Goal: Navigation & Orientation: Find specific page/section

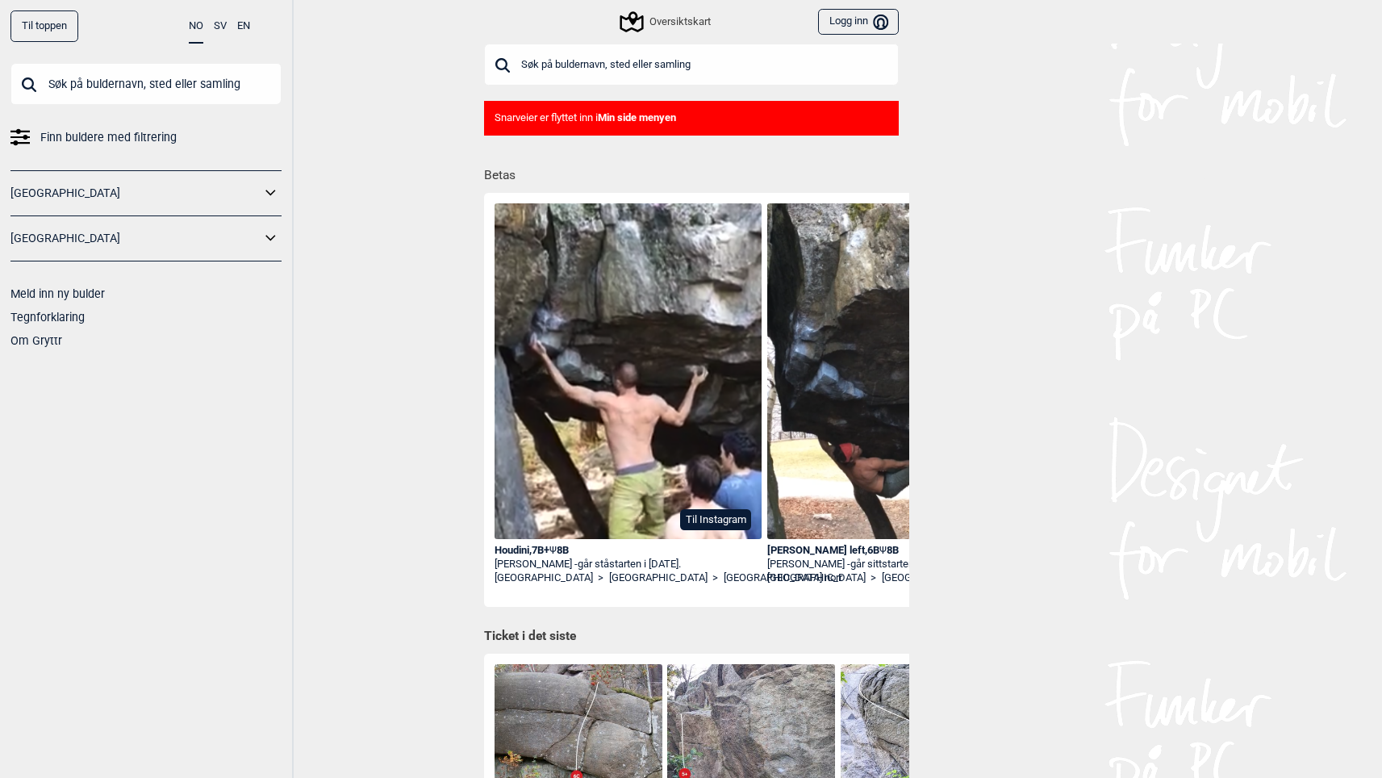
click at [886, 22] on icon "Bruker" at bounding box center [880, 21] width 15 height 15
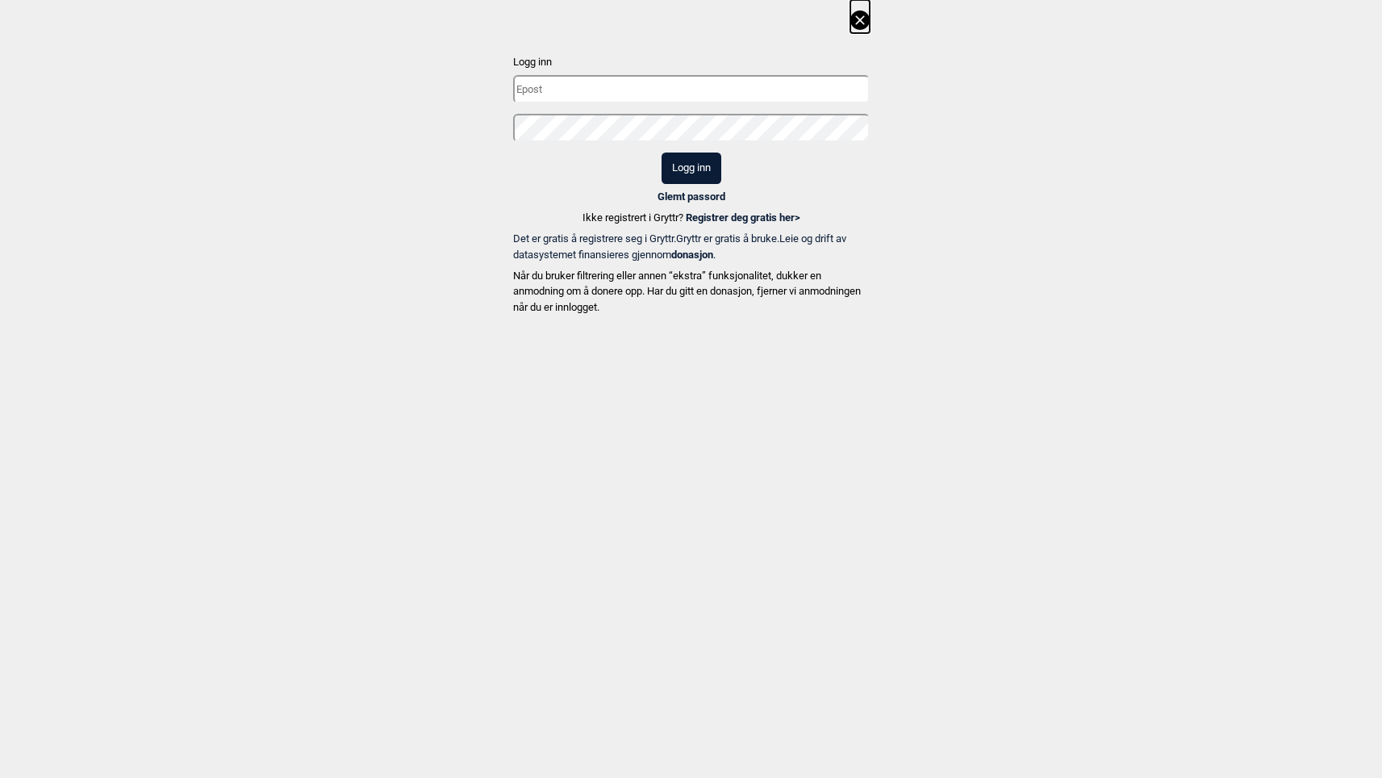
click at [786, 89] on input "text" at bounding box center [691, 89] width 357 height 28
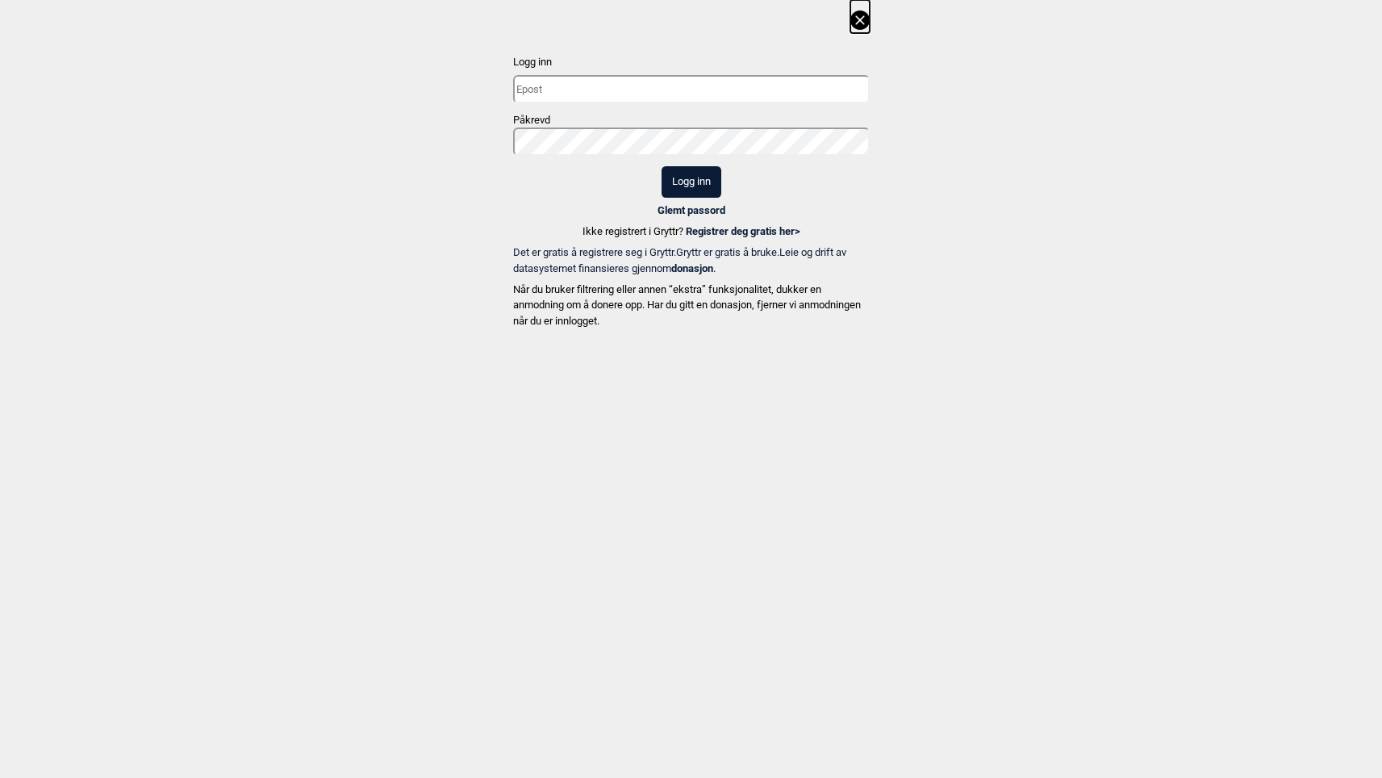
type input "markus.benjamin.fostvedt@gmail.com"
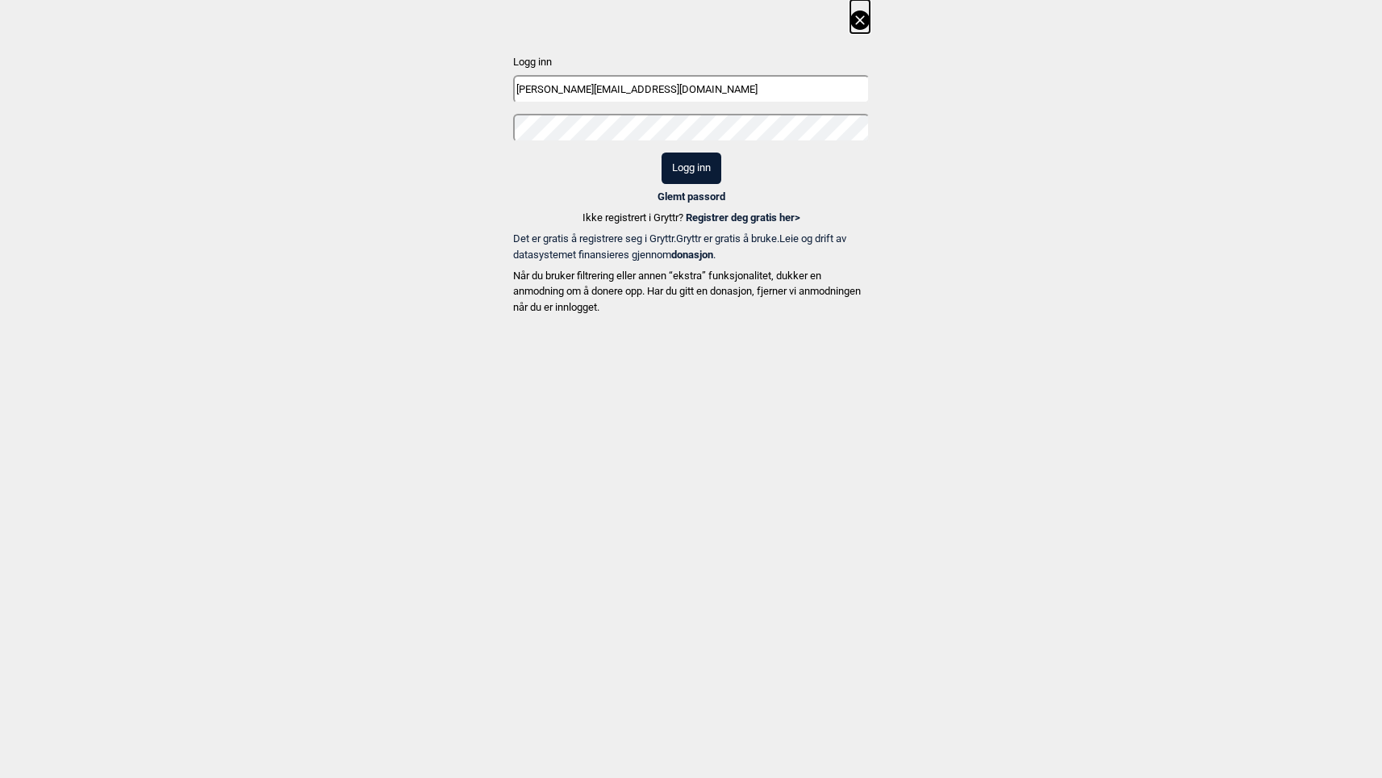
click at [709, 172] on button "Logg inn" at bounding box center [692, 168] width 60 height 31
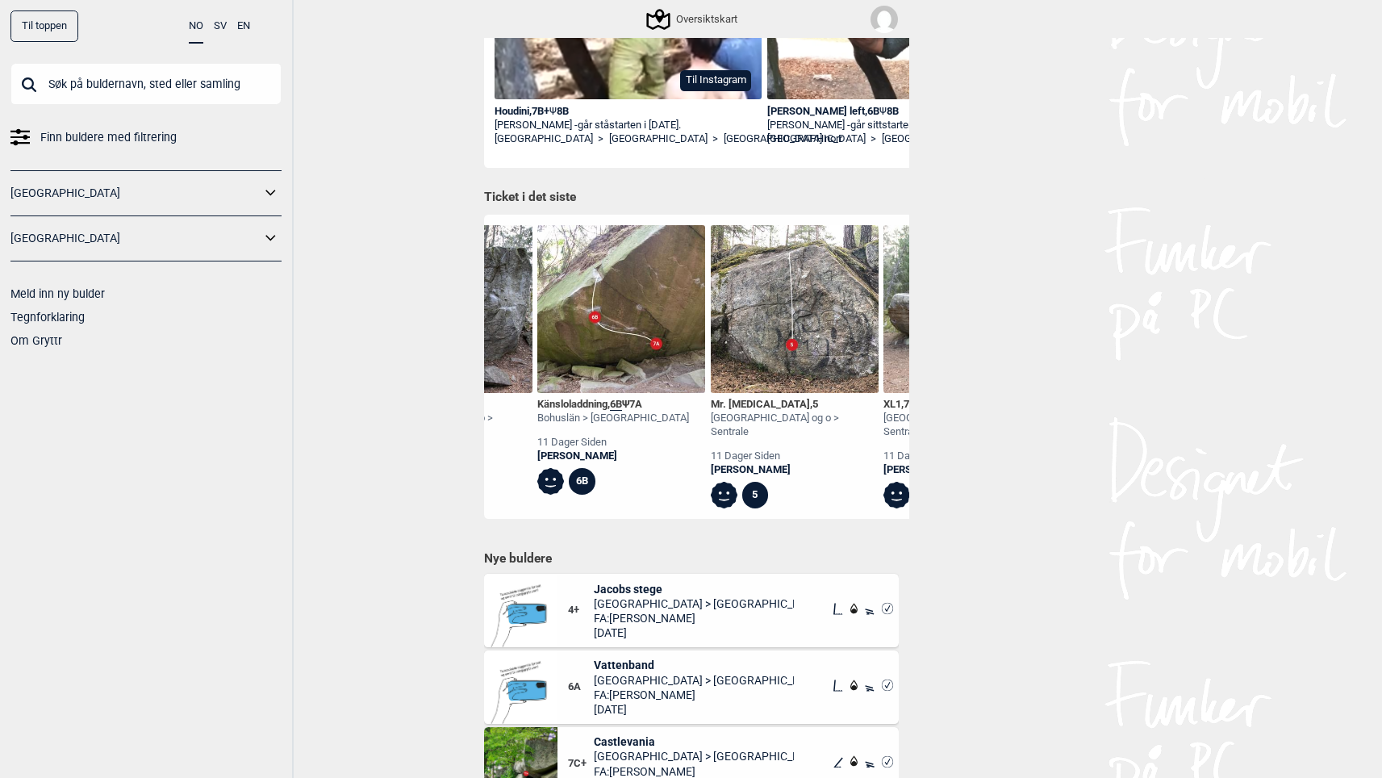
scroll to position [0, 7747]
click at [122, 189] on link "[GEOGRAPHIC_DATA]" at bounding box center [135, 193] width 250 height 23
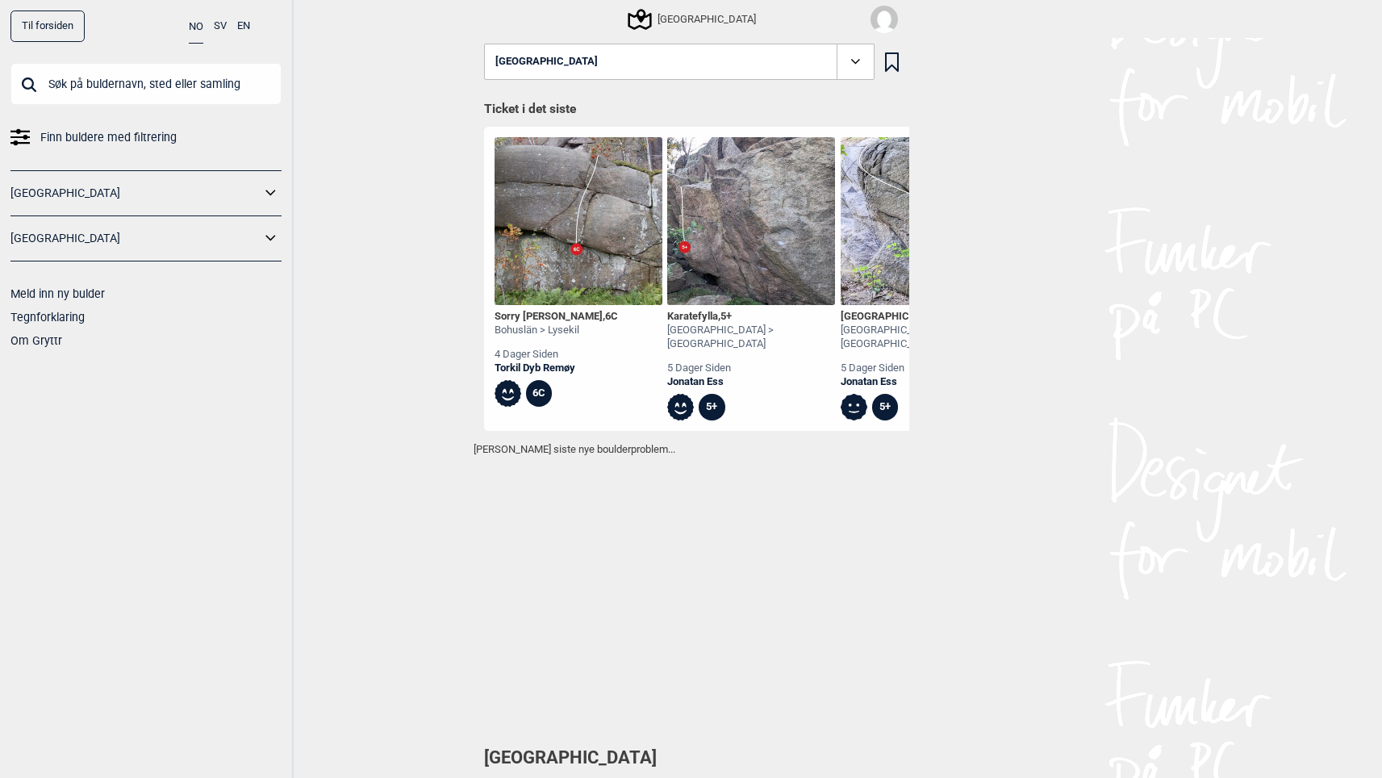
click at [268, 196] on icon at bounding box center [271, 193] width 21 height 23
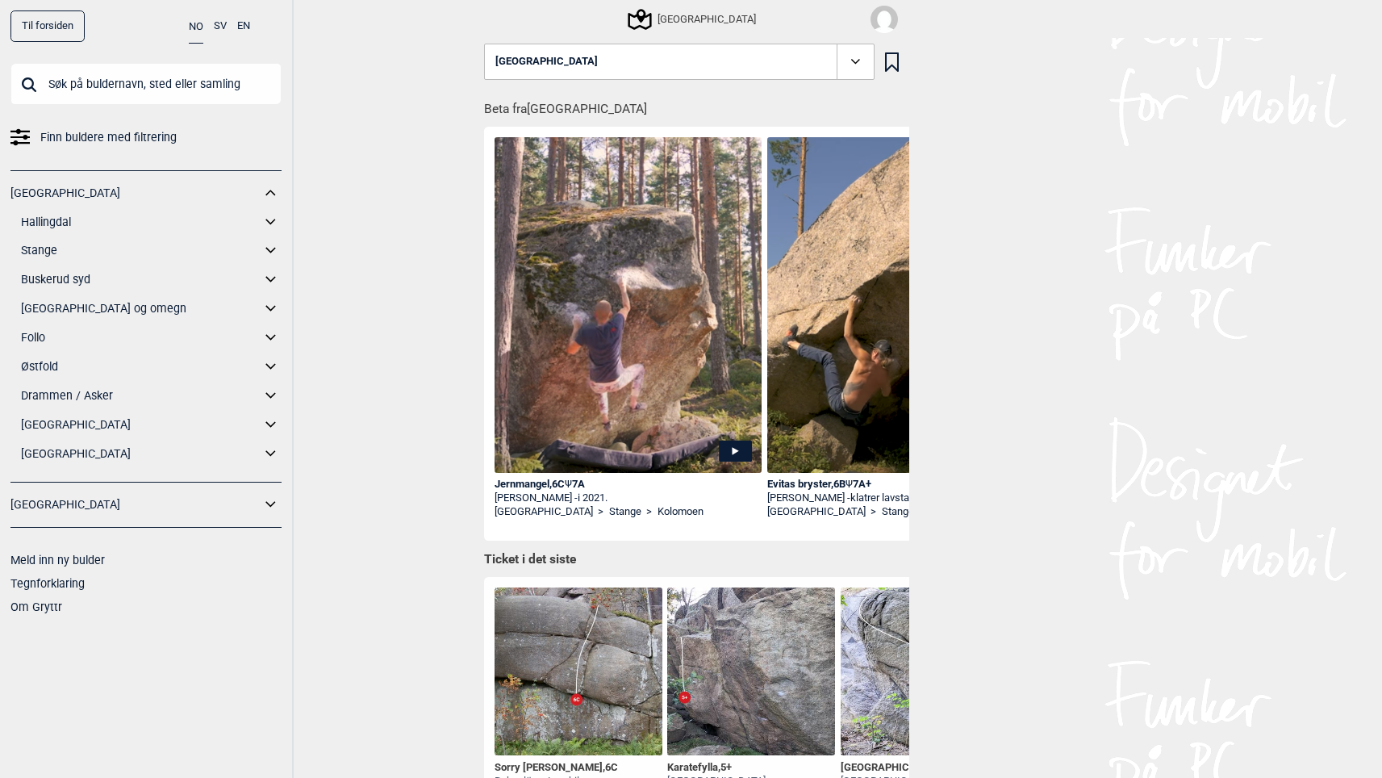
click at [60, 307] on link "[GEOGRAPHIC_DATA] og omegn" at bounding box center [141, 308] width 240 height 23
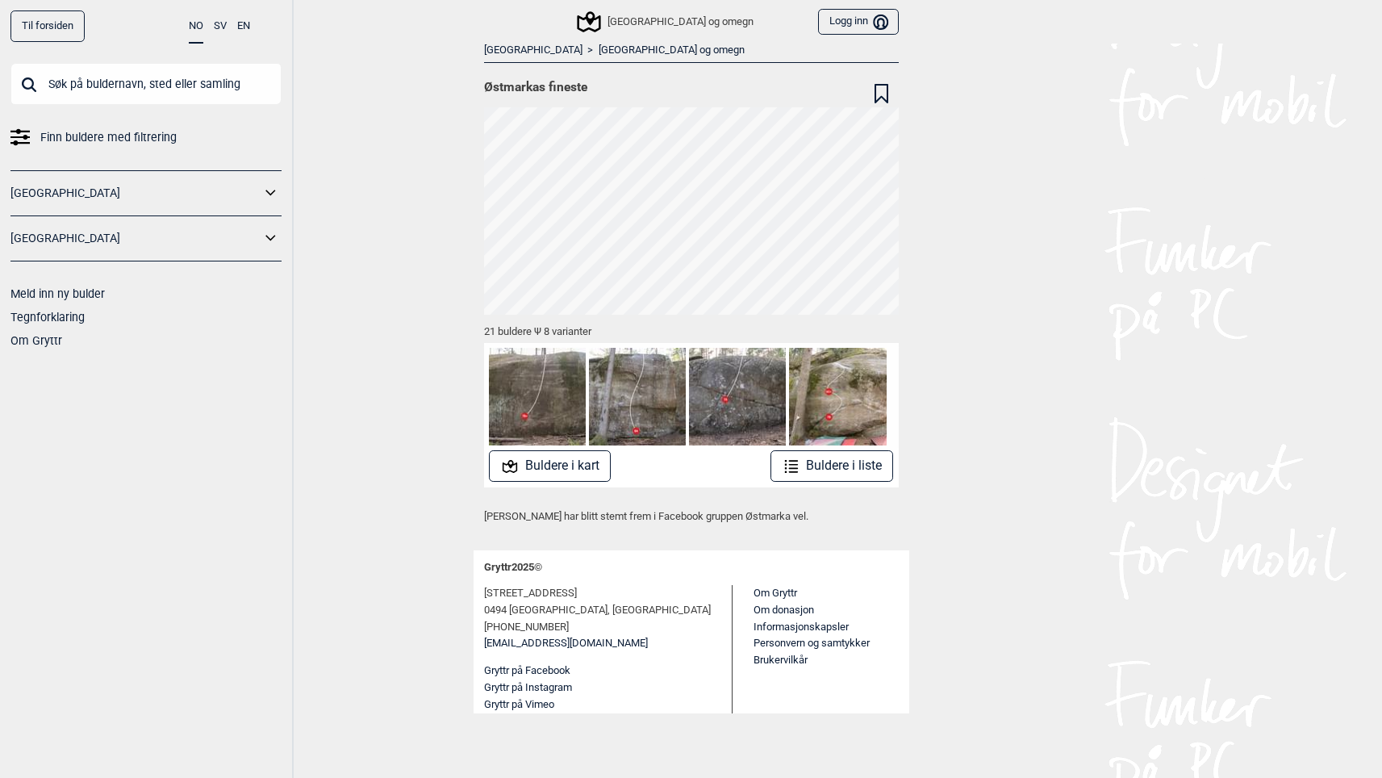
click at [564, 473] on button "Buldere i kart" at bounding box center [550, 465] width 122 height 31
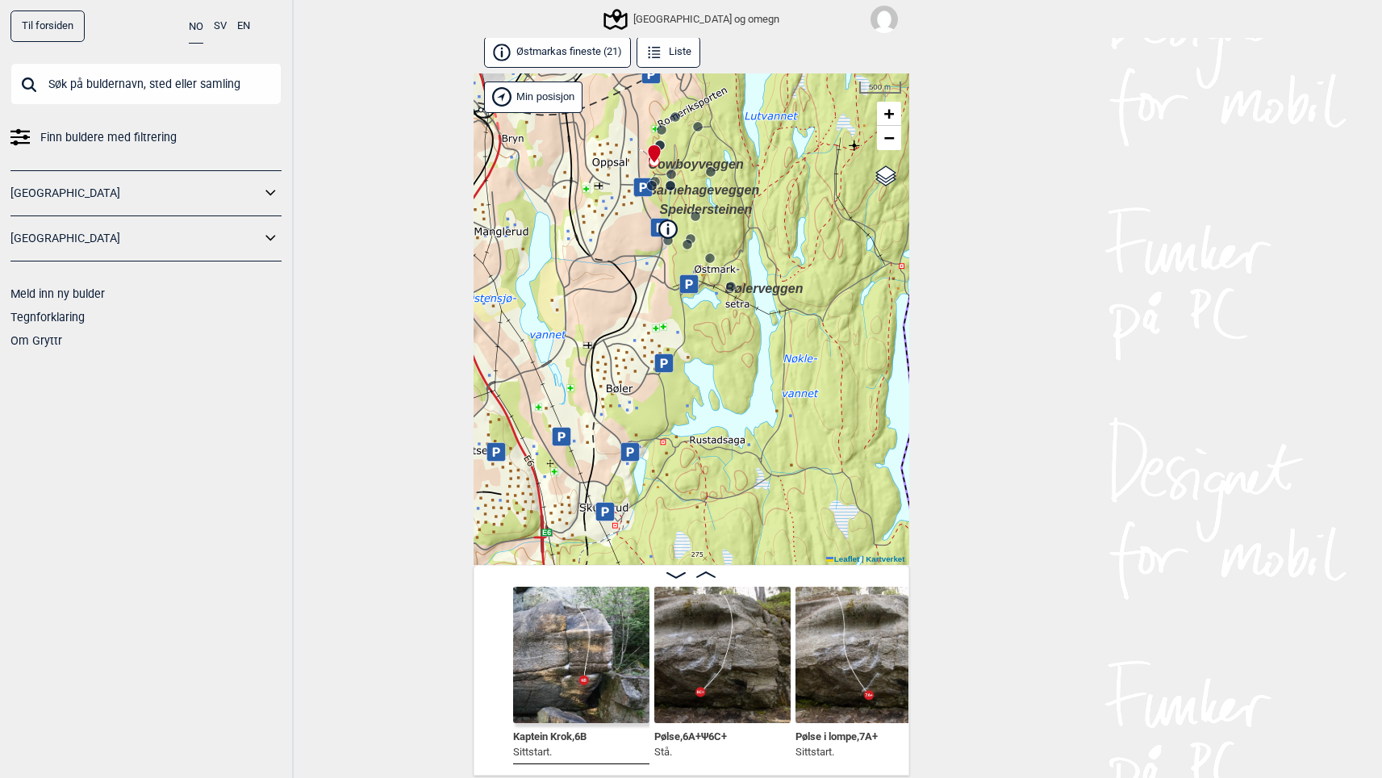
scroll to position [3, 0]
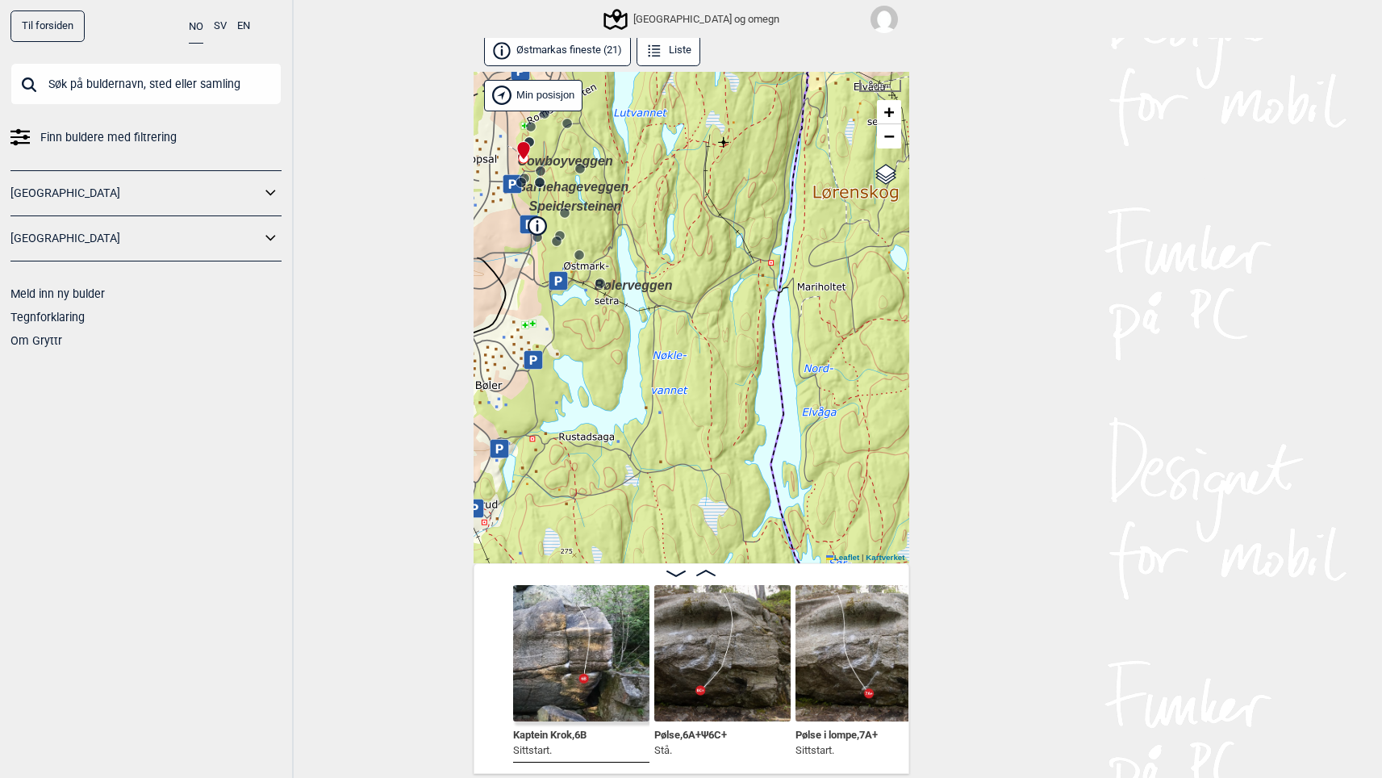
drag, startPoint x: 602, startPoint y: 342, endPoint x: 646, endPoint y: 334, distance: 45.1
click at [646, 334] on div "Speidersteinen Barnehageveggen Cowboyveggen Bølerveggen Oslo og omegn Brukerens…" at bounding box center [692, 318] width 436 height 492
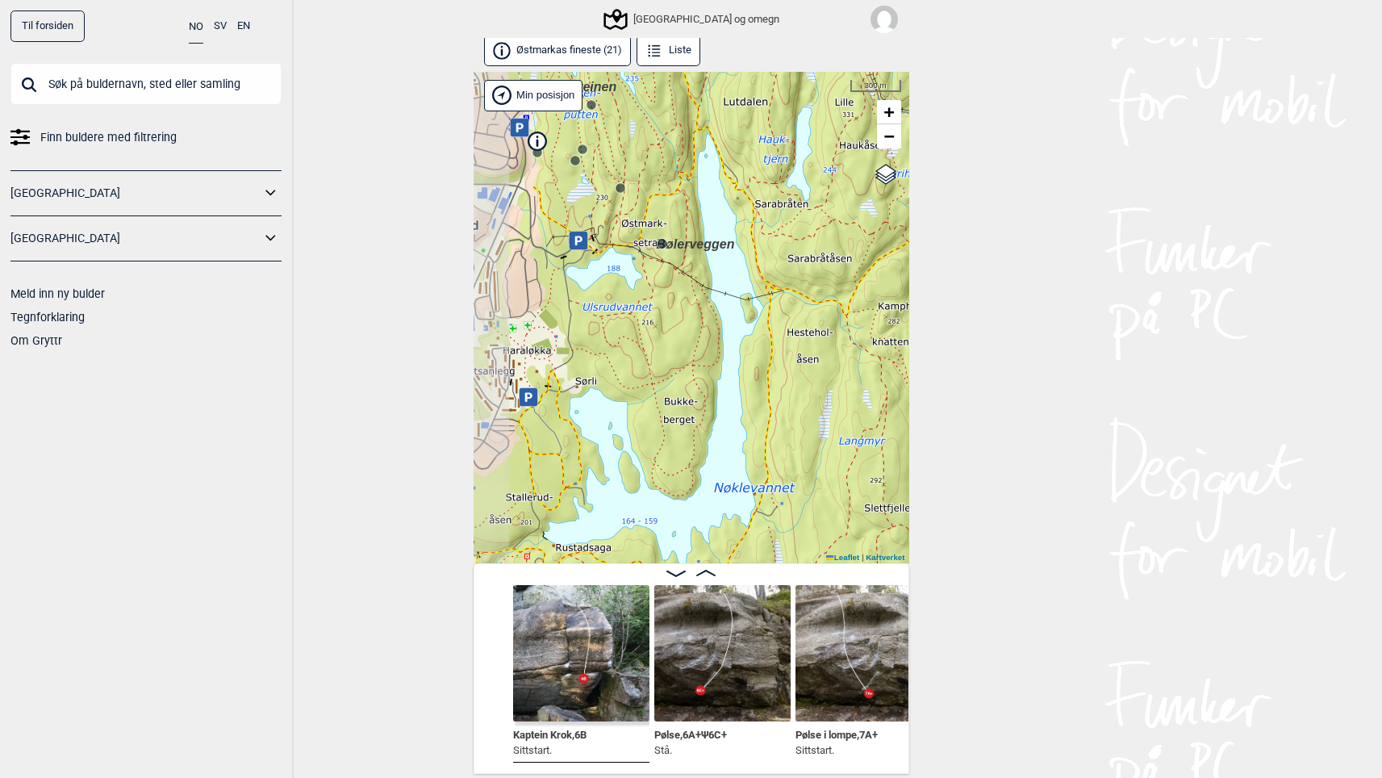
drag, startPoint x: 618, startPoint y: 289, endPoint x: 638, endPoint y: 291, distance: 19.5
click at [633, 294] on div "Speidersteinen Barnehageveggen Cowboyveggen Bølerveggen Oslo og omegn Brukerens…" at bounding box center [692, 318] width 436 height 492
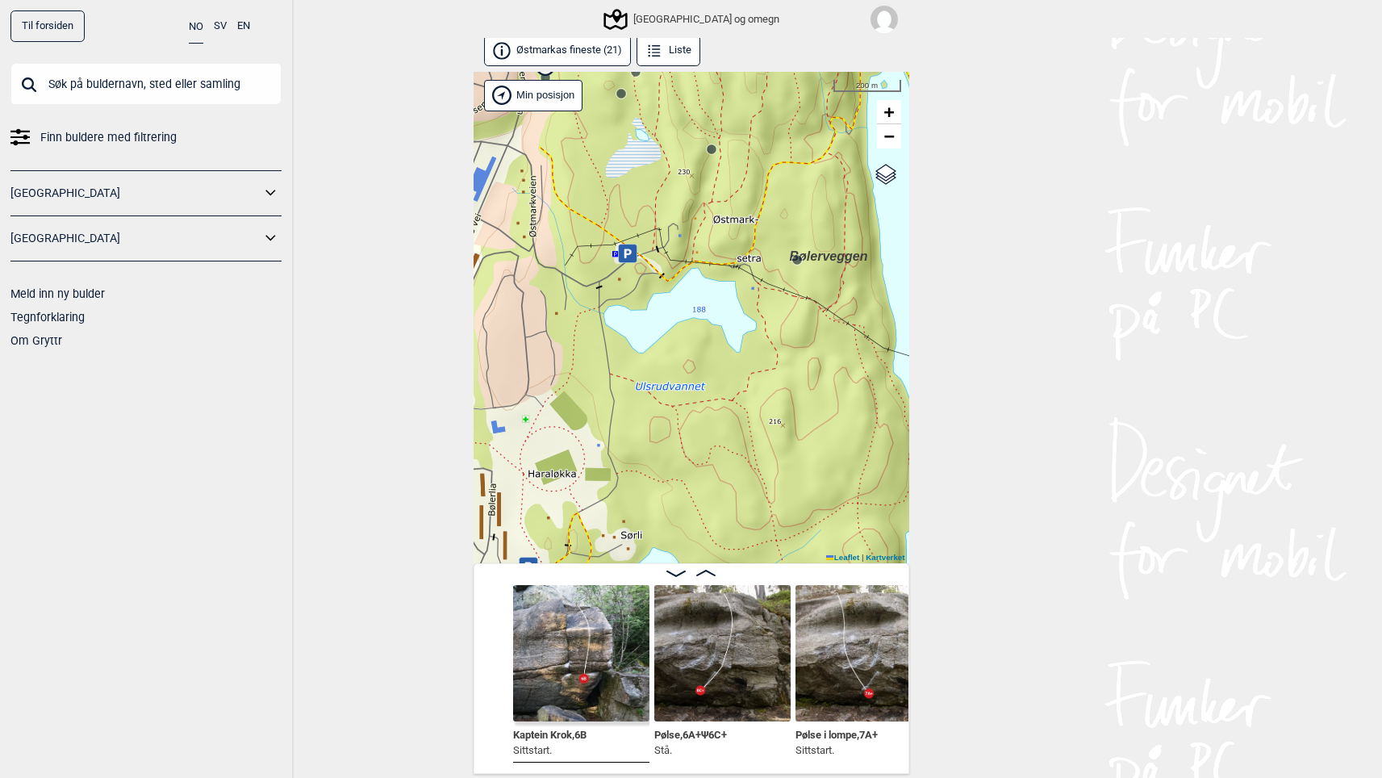
drag, startPoint x: 648, startPoint y: 261, endPoint x: 744, endPoint y: 305, distance: 105.8
click at [744, 305] on div "Speidersteinen Barnehageveggen Cowboyveggen Bølerveggen Oslo og omegn Brukerens…" at bounding box center [692, 318] width 436 height 492
click at [797, 260] on circle at bounding box center [797, 260] width 10 height 10
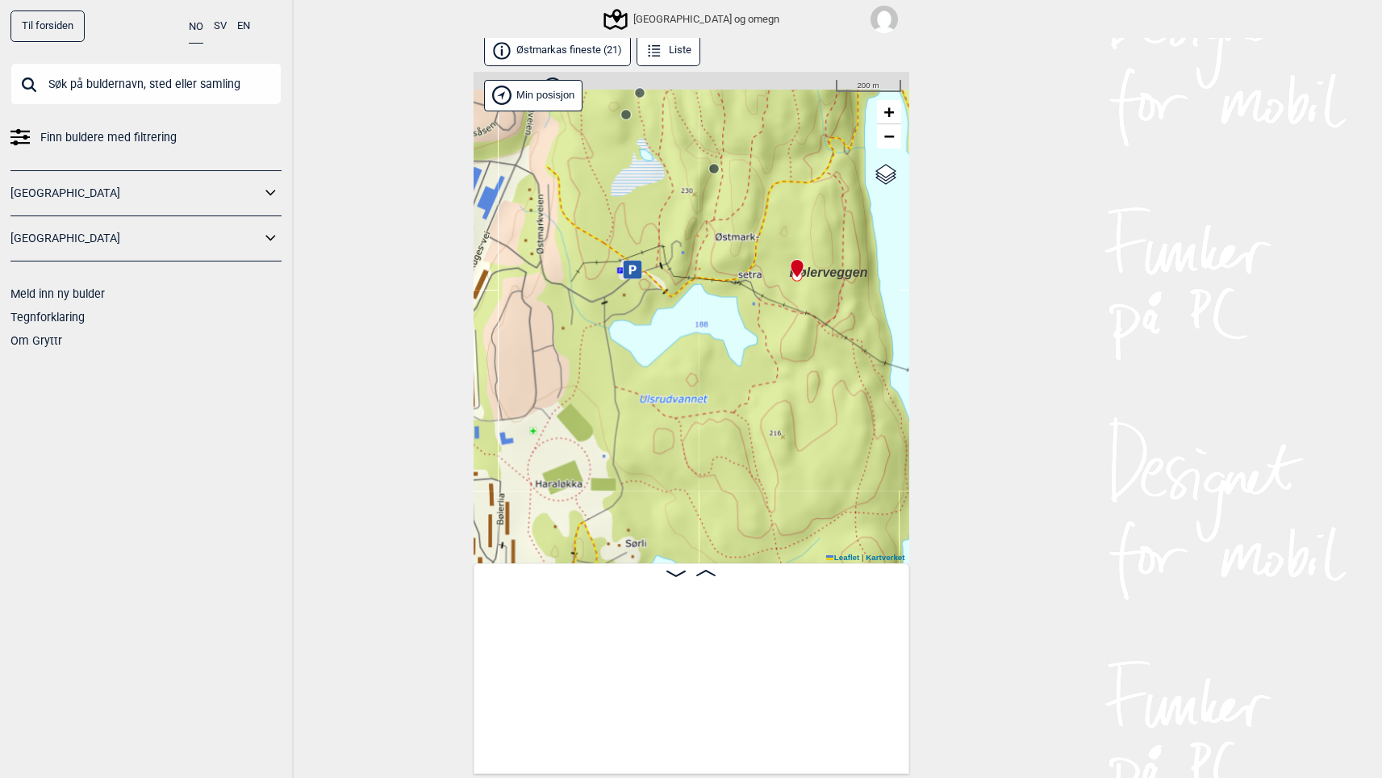
scroll to position [0, 1924]
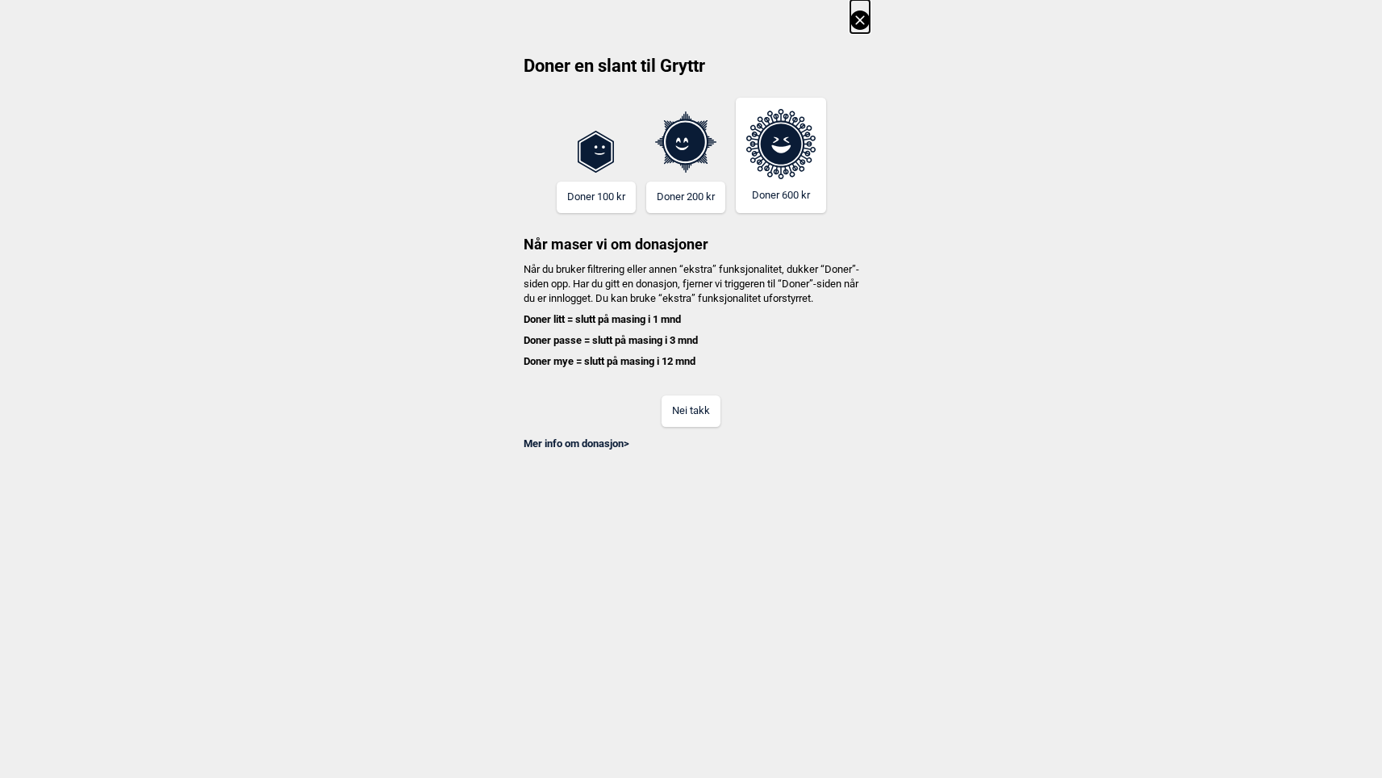
click at [694, 427] on button "Nei takk" at bounding box center [691, 410] width 59 height 31
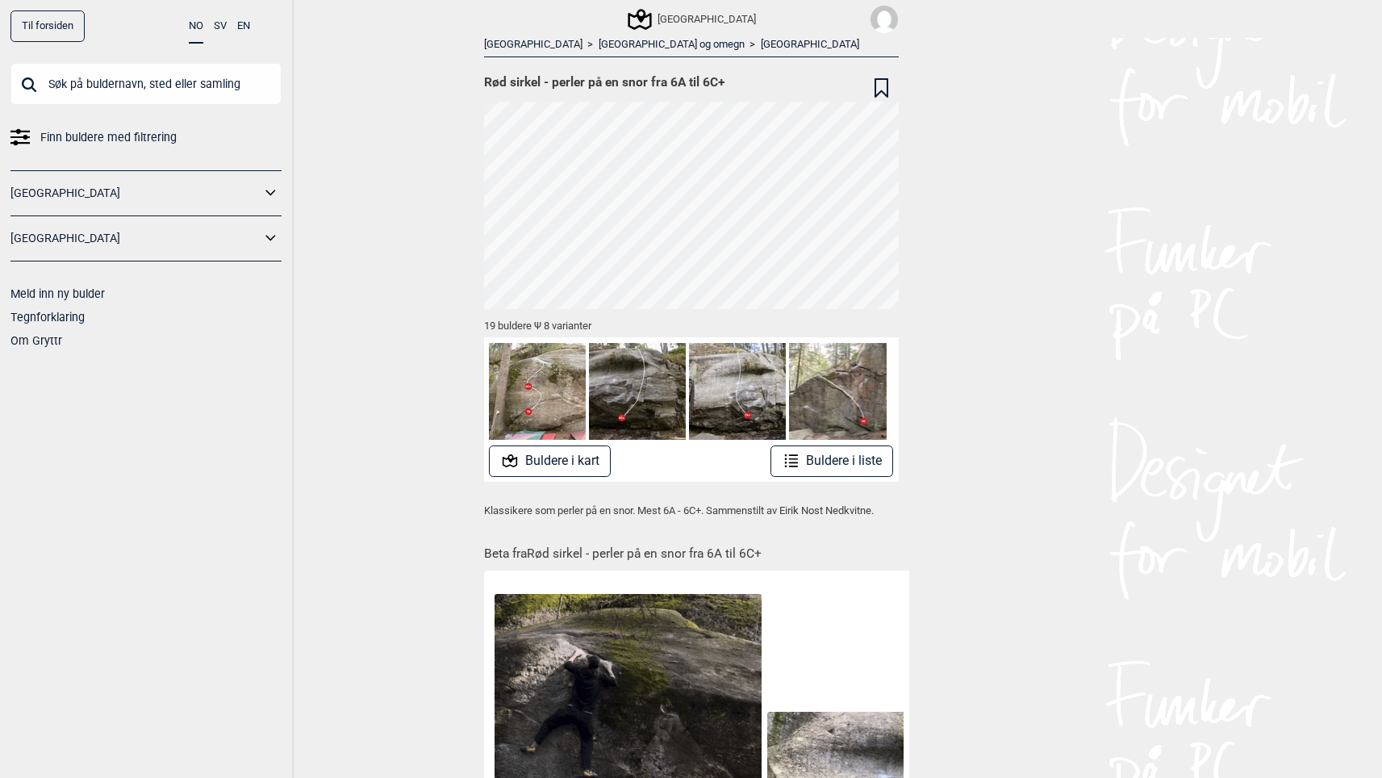
click at [579, 455] on button "Buldere i kart" at bounding box center [550, 460] width 122 height 31
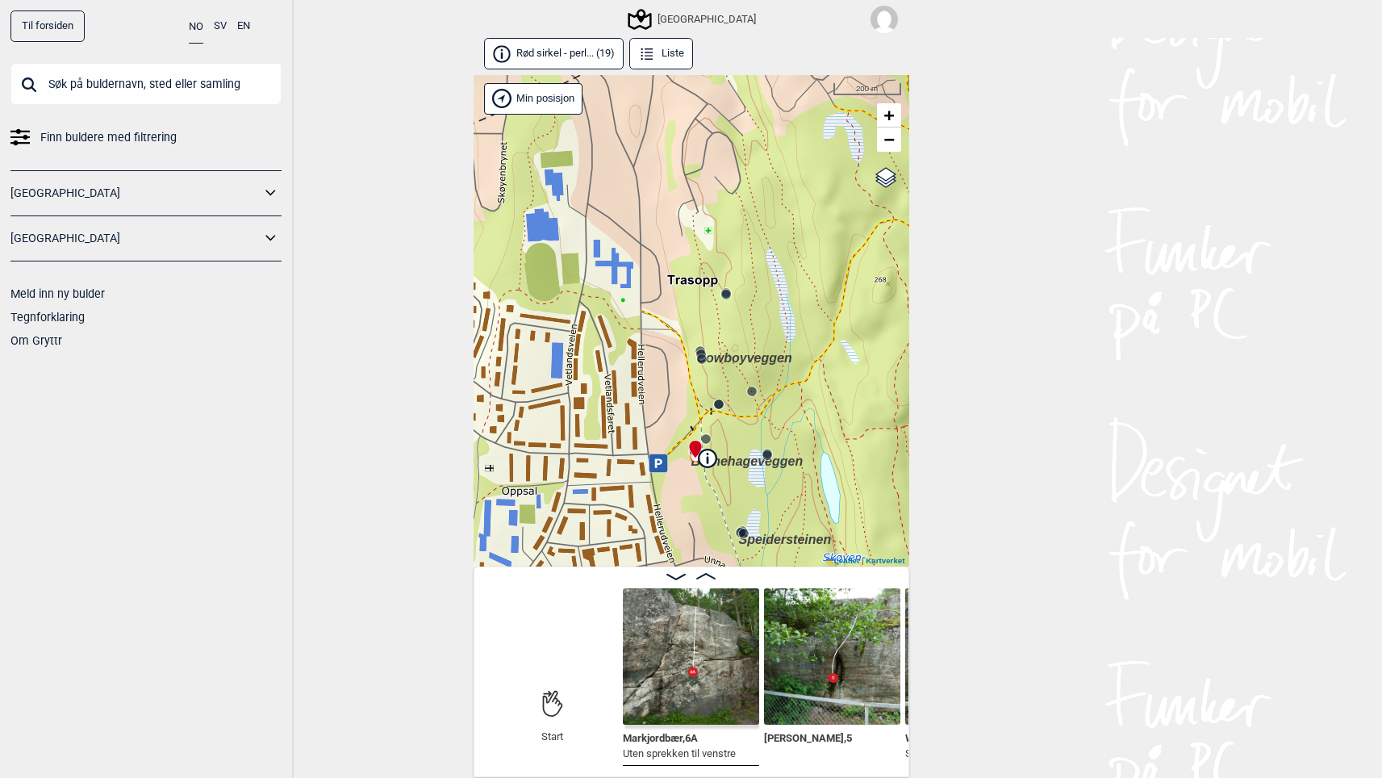
scroll to position [3, 0]
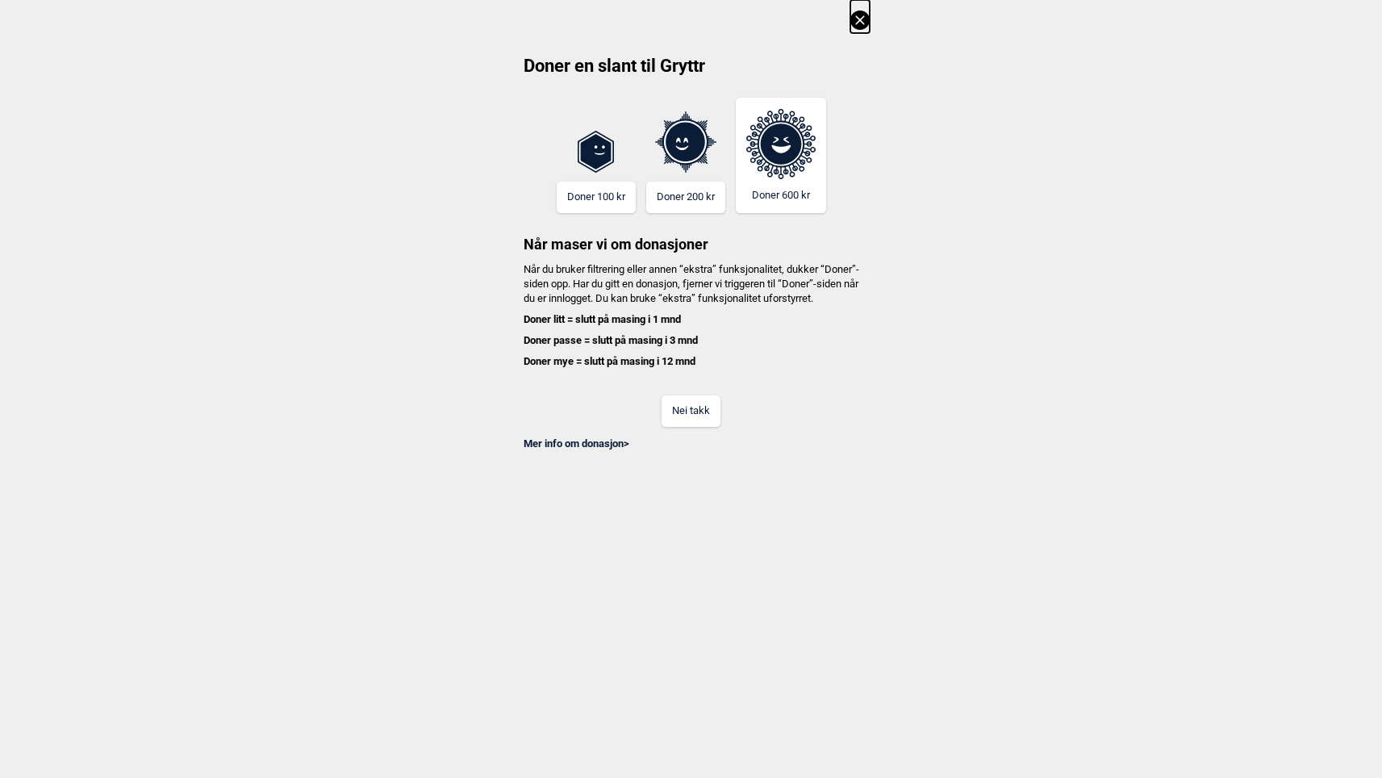
click at [688, 425] on button "Nei takk" at bounding box center [691, 410] width 59 height 31
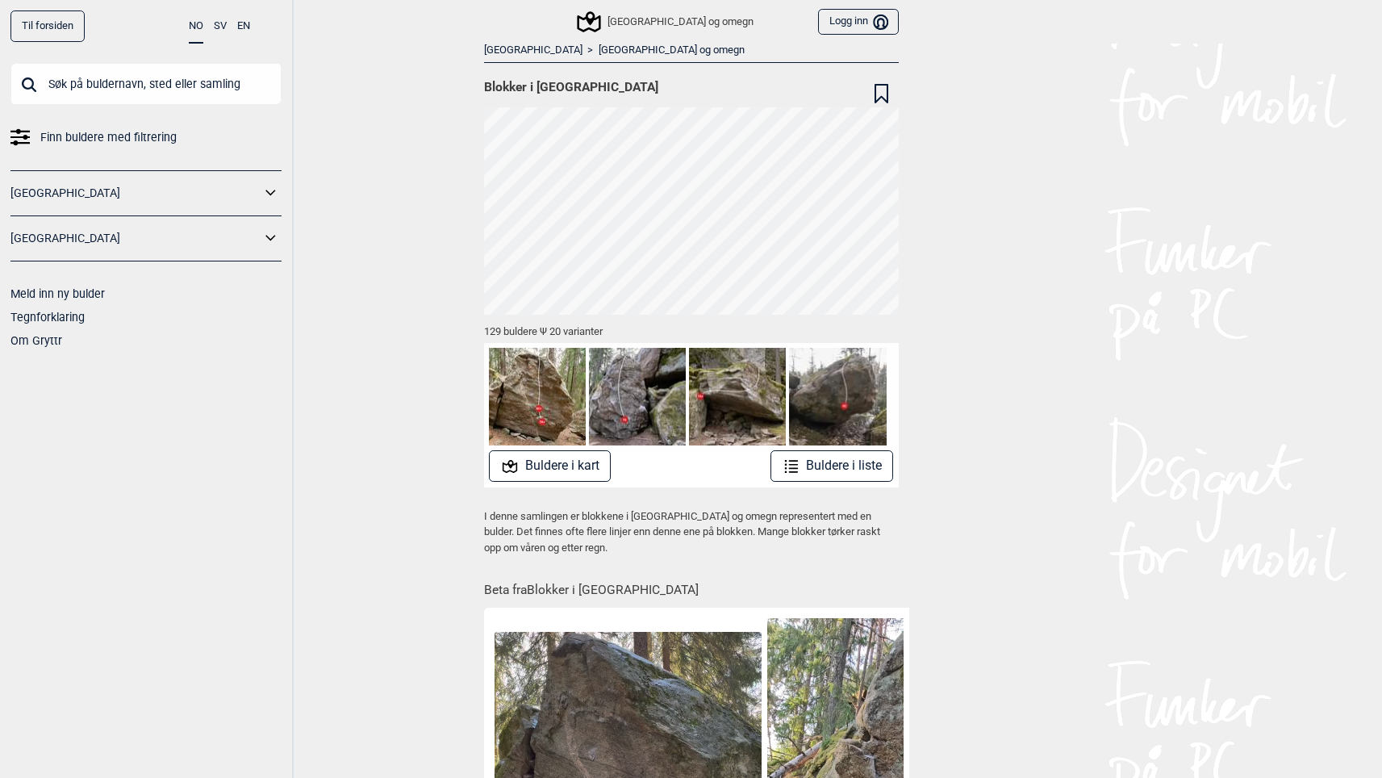
click at [571, 460] on button "Buldere i kart" at bounding box center [550, 465] width 122 height 31
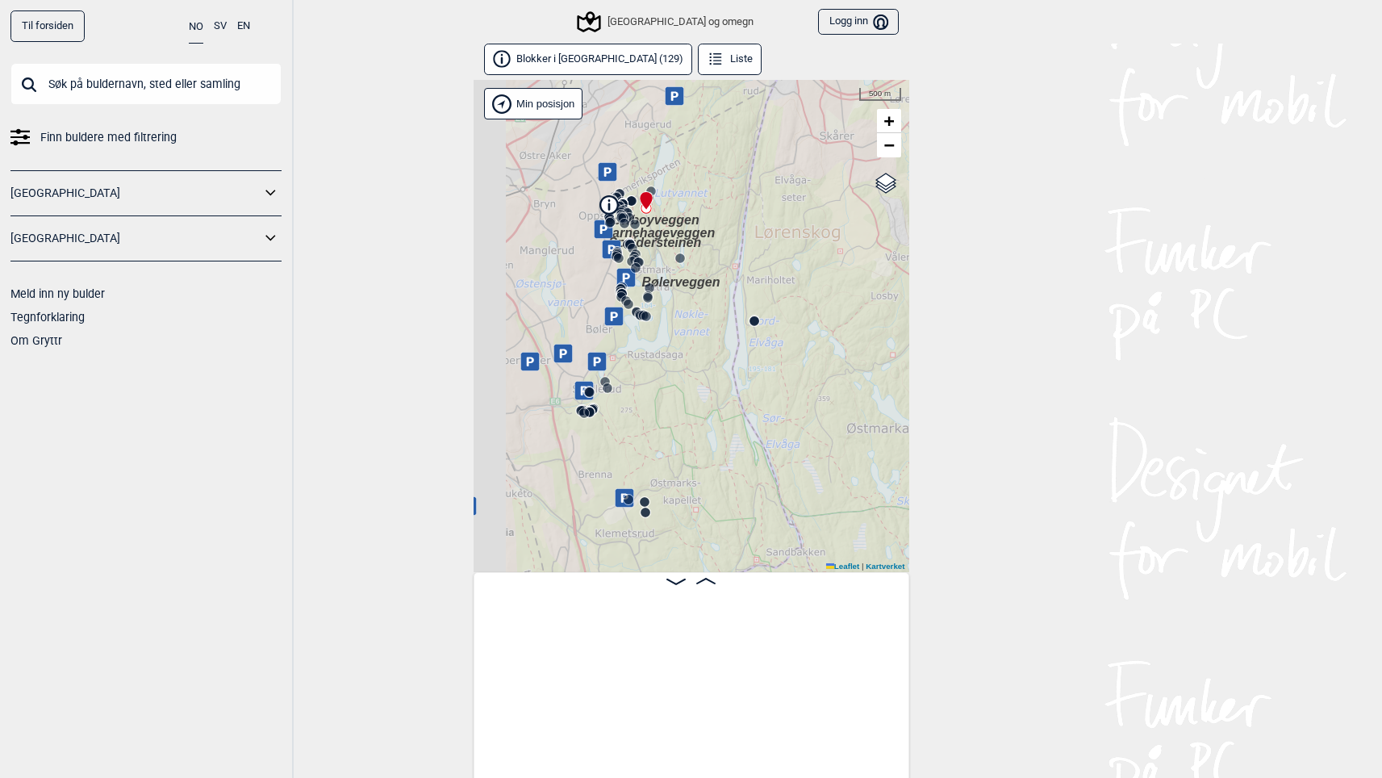
scroll to position [0, 127]
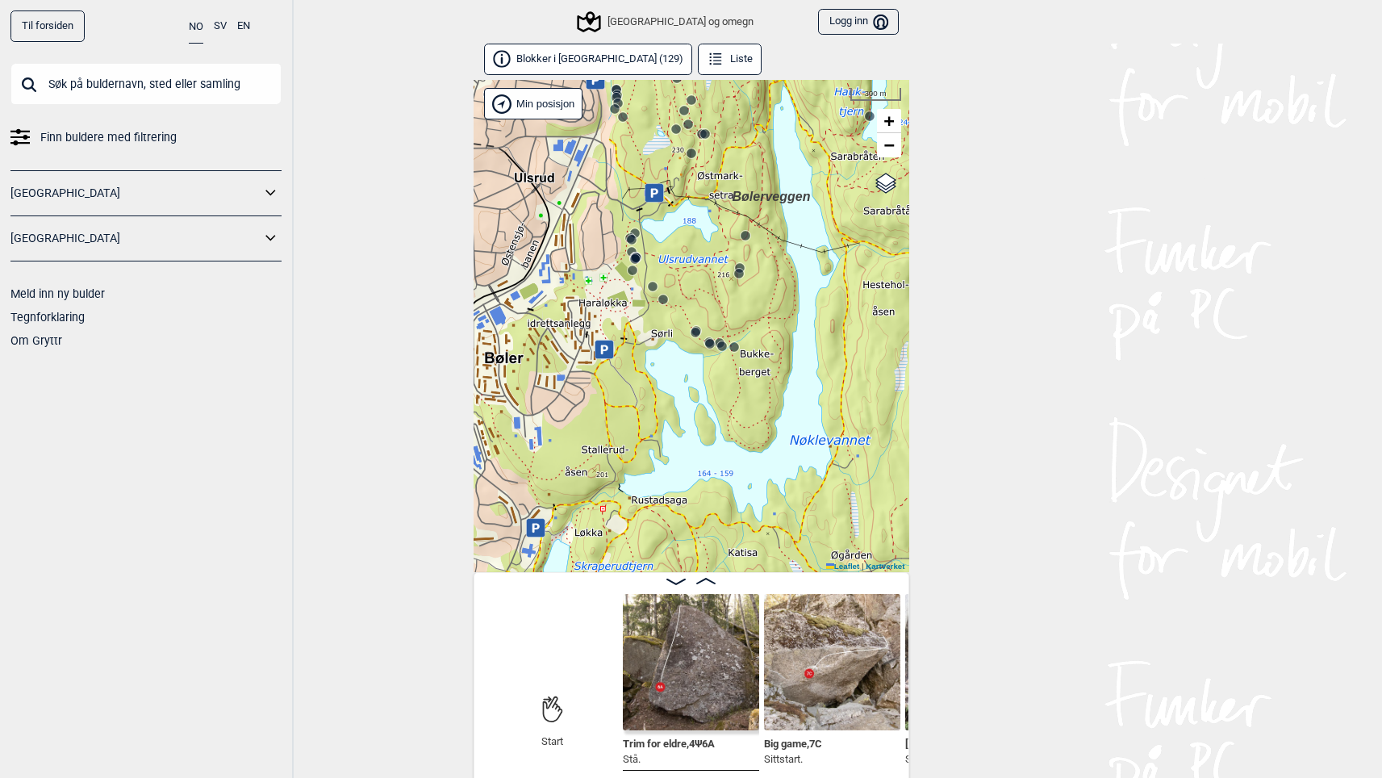
drag, startPoint x: 606, startPoint y: 253, endPoint x: 671, endPoint y: 332, distance: 102.0
click at [671, 331] on div "Speidersteinen Barnehageveggen Cowboyveggen Bølerveggen Oslo og omegn" at bounding box center [692, 326] width 436 height 492
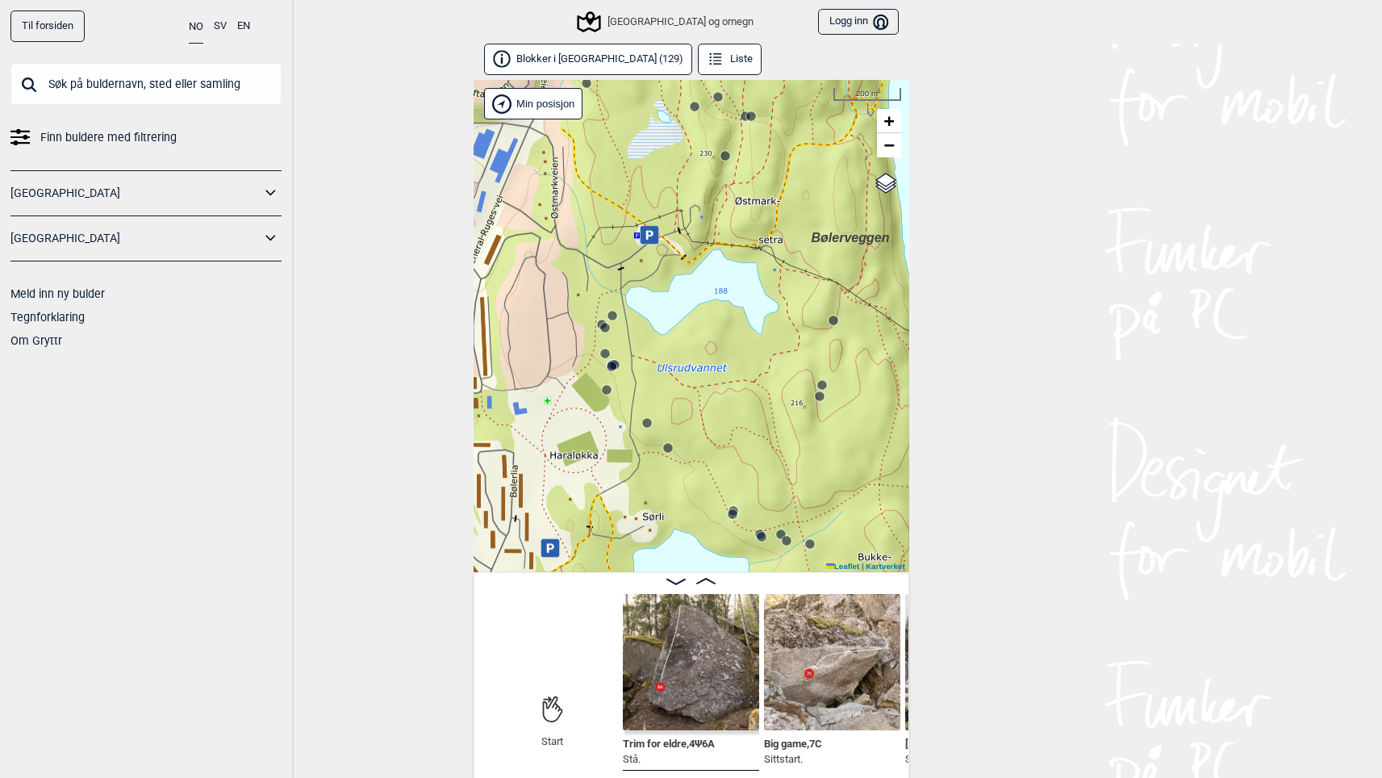
drag, startPoint x: 683, startPoint y: 249, endPoint x: 697, endPoint y: 402, distance: 153.2
click at [697, 402] on div "Speidersteinen Barnehageveggen Cowboyveggen Bølerveggen Oslo og omegn" at bounding box center [692, 326] width 436 height 492
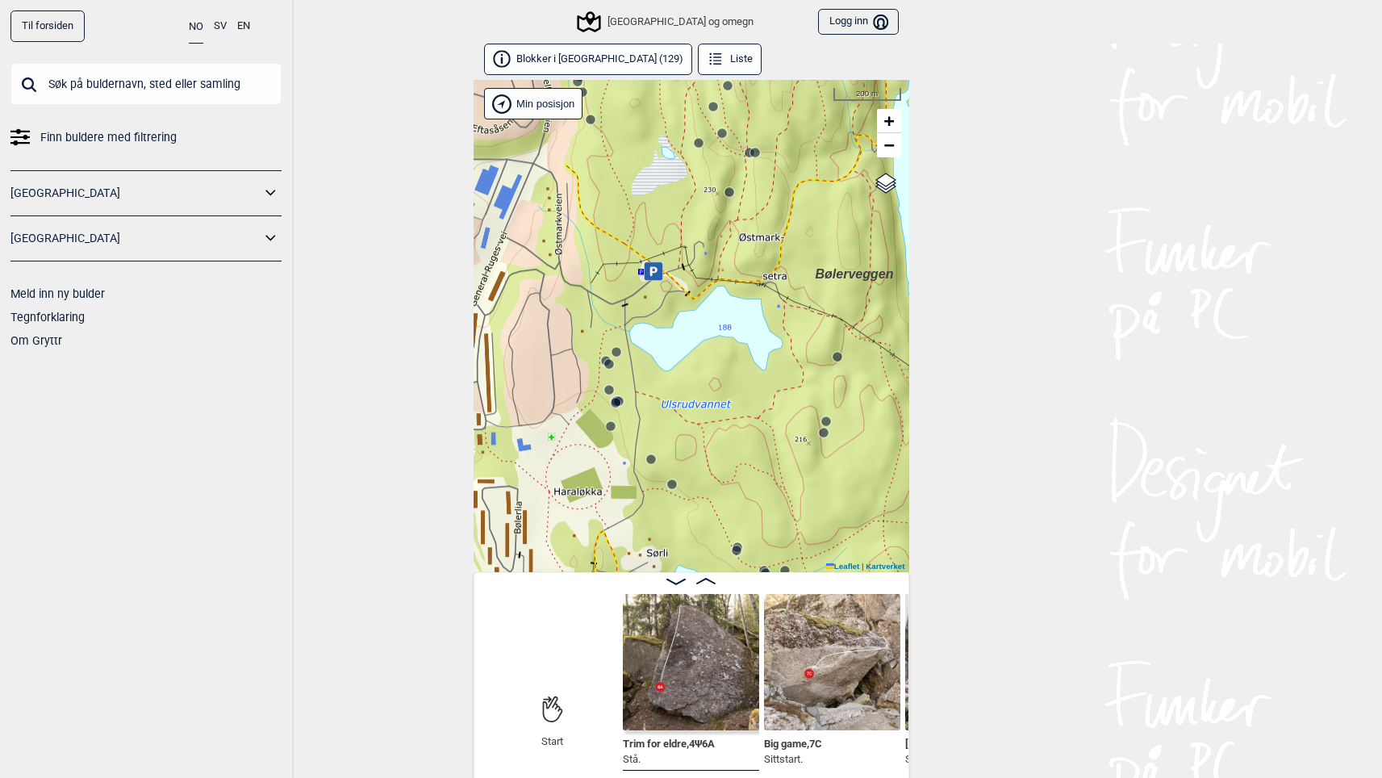
drag, startPoint x: 622, startPoint y: 141, endPoint x: 742, endPoint y: 570, distance: 445.0
click at [742, 570] on div "Speidersteinen Barnehageveggen Cowboyveggen Bølerveggen Oslo og omegn" at bounding box center [692, 326] width 436 height 492
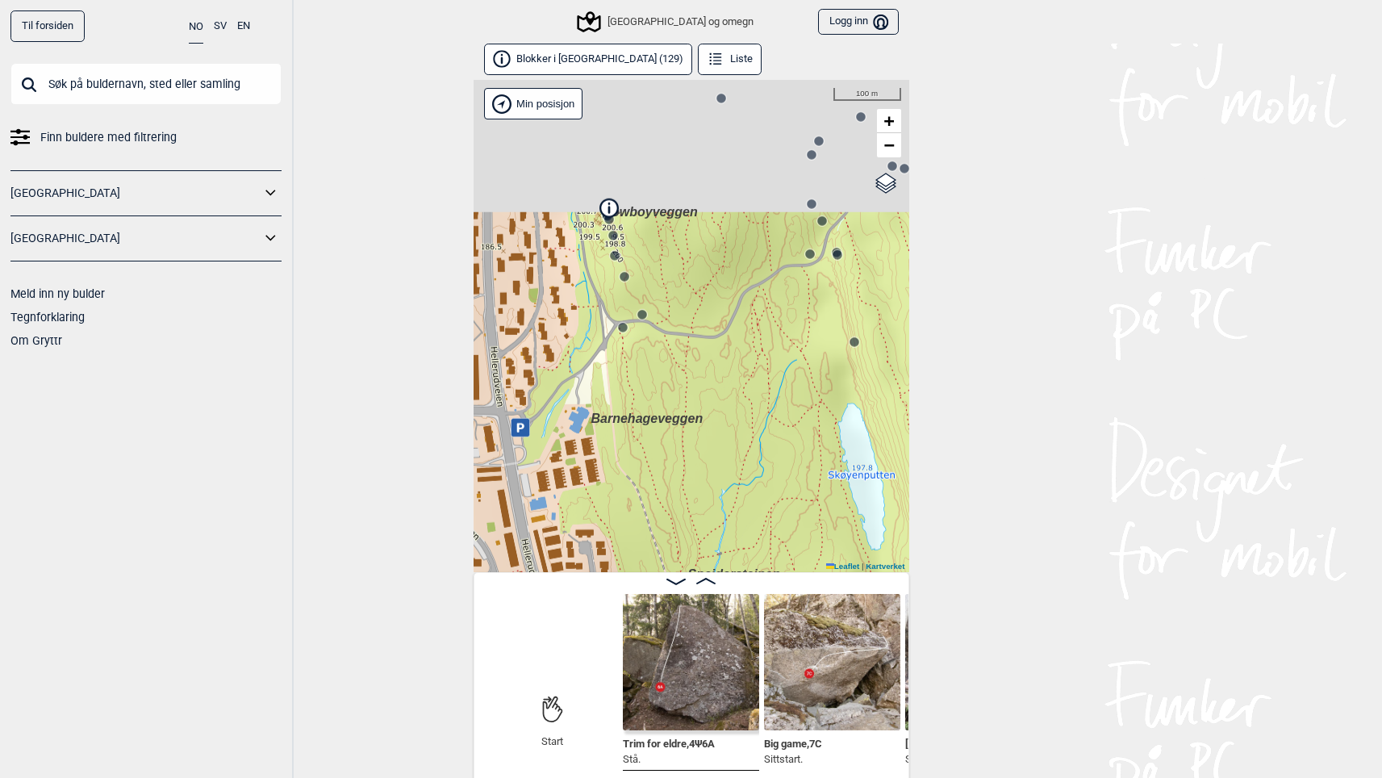
drag, startPoint x: 553, startPoint y: 140, endPoint x: 663, endPoint y: 469, distance: 347.3
click at [660, 504] on div "Speidersteinen Barnehageveggen Cowboyveggen Bølerveggen Oslo og omegn" at bounding box center [692, 326] width 436 height 492
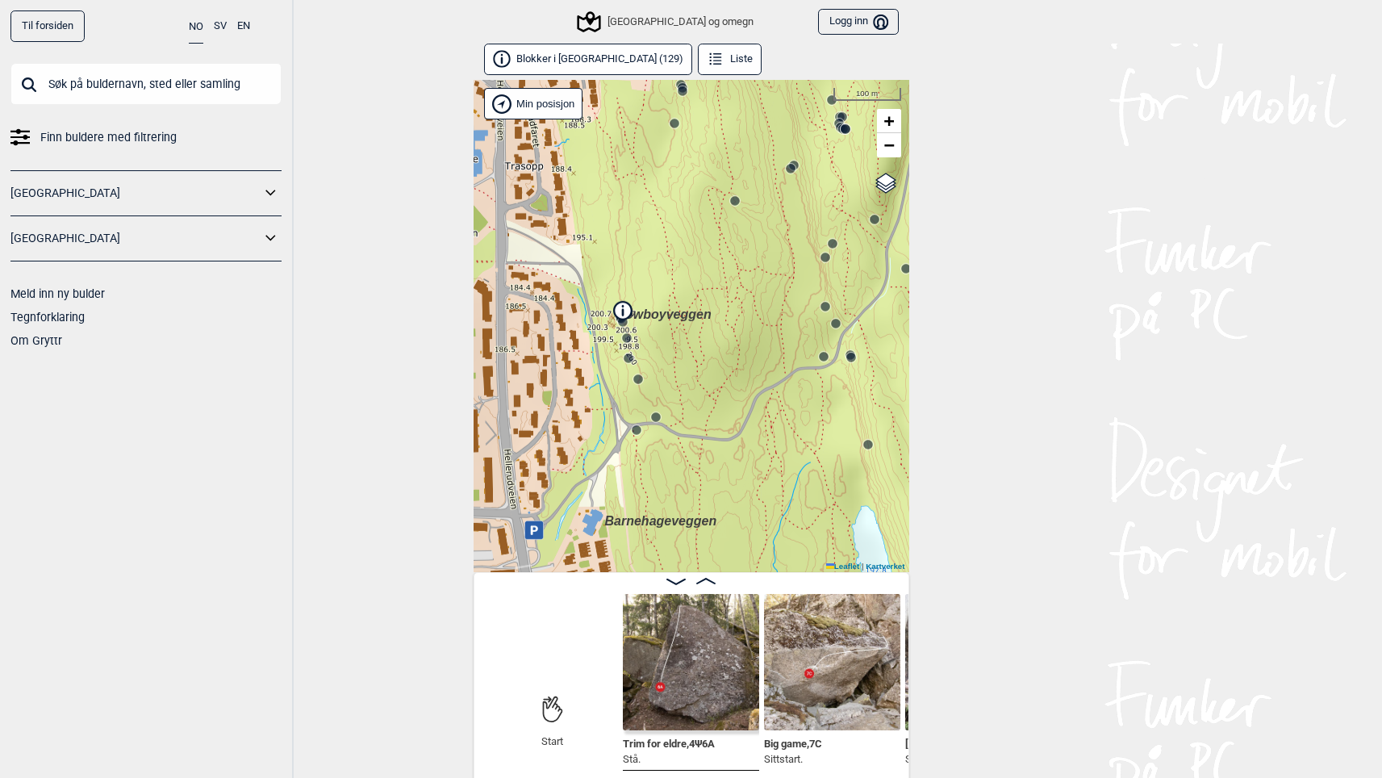
drag, startPoint x: 663, startPoint y: 284, endPoint x: 642, endPoint y: 431, distance: 148.4
click at [642, 430] on div "Speidersteinen Barnehageveggen Cowboyveggen Bølerveggen Oslo og omegn" at bounding box center [692, 326] width 436 height 492
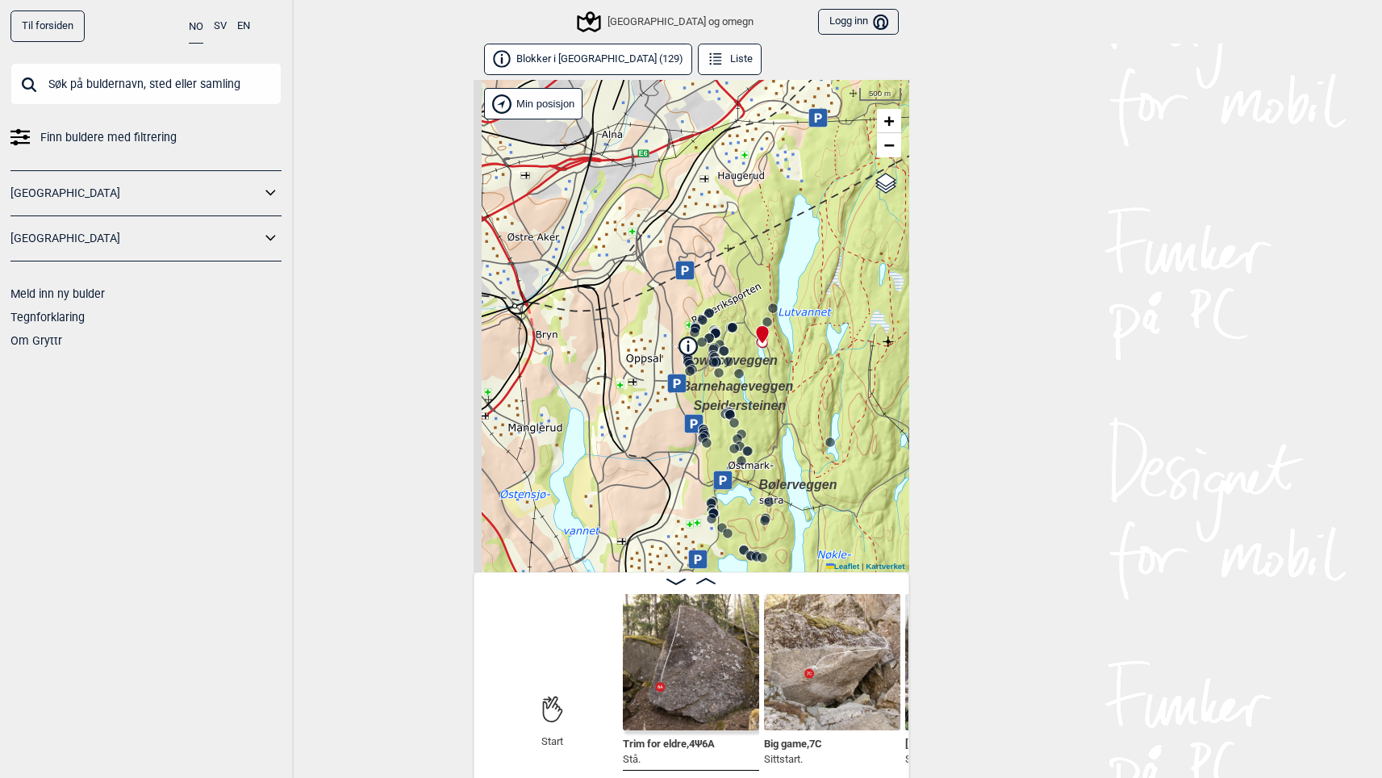
drag, startPoint x: 634, startPoint y: 385, endPoint x: 708, endPoint y: 311, distance: 103.9
click at [696, 337] on icon at bounding box center [688, 346] width 18 height 18
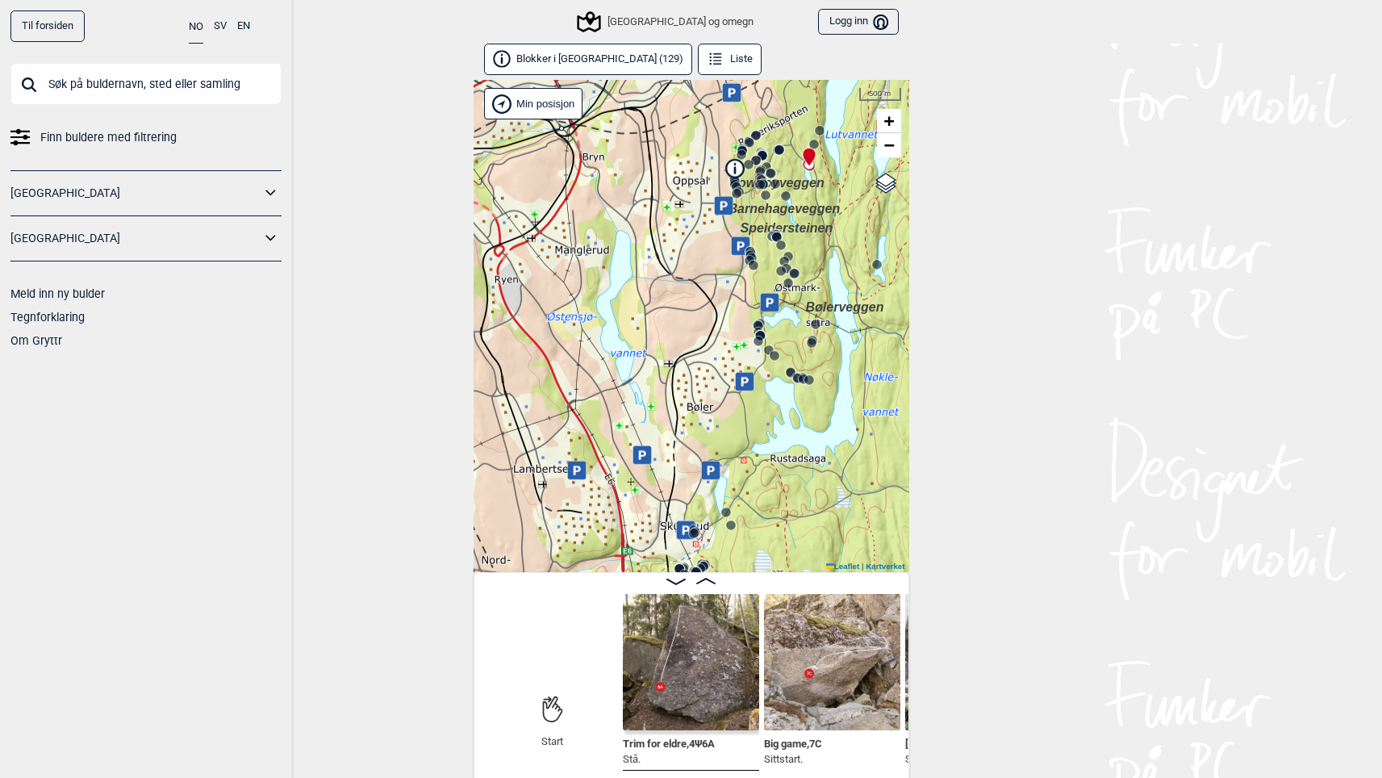
drag, startPoint x: 684, startPoint y: 317, endPoint x: 704, endPoint y: 173, distance: 145.8
click at [704, 173] on div "Speidersteinen Barnehageveggen Cowboyveggen Bølerveggen Oslo og omegn" at bounding box center [692, 326] width 436 height 492
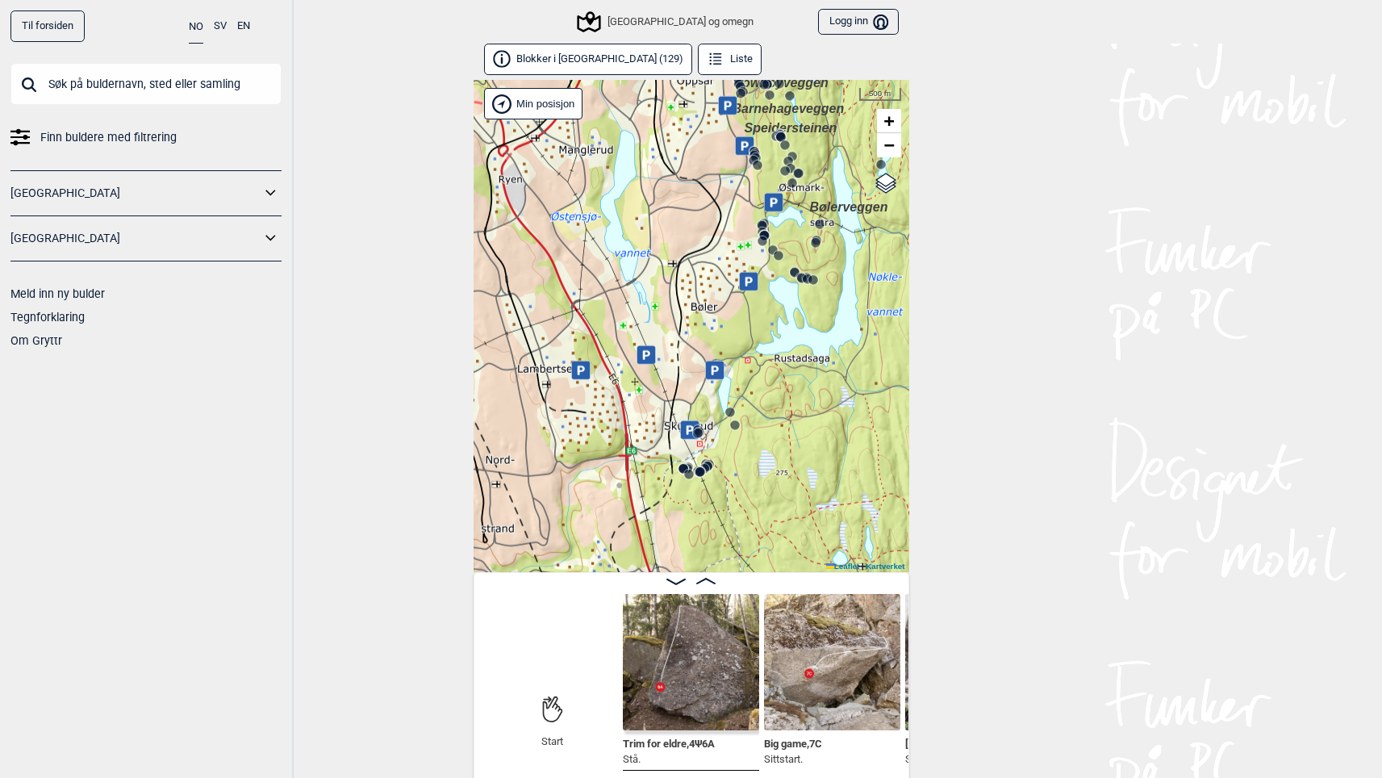
drag, startPoint x: 708, startPoint y: 205, endPoint x: 714, endPoint y: 109, distance: 96.2
click at [714, 109] on div "Speidersteinen Barnehageveggen Cowboyveggen Bølerveggen Oslo og omegn" at bounding box center [692, 326] width 436 height 492
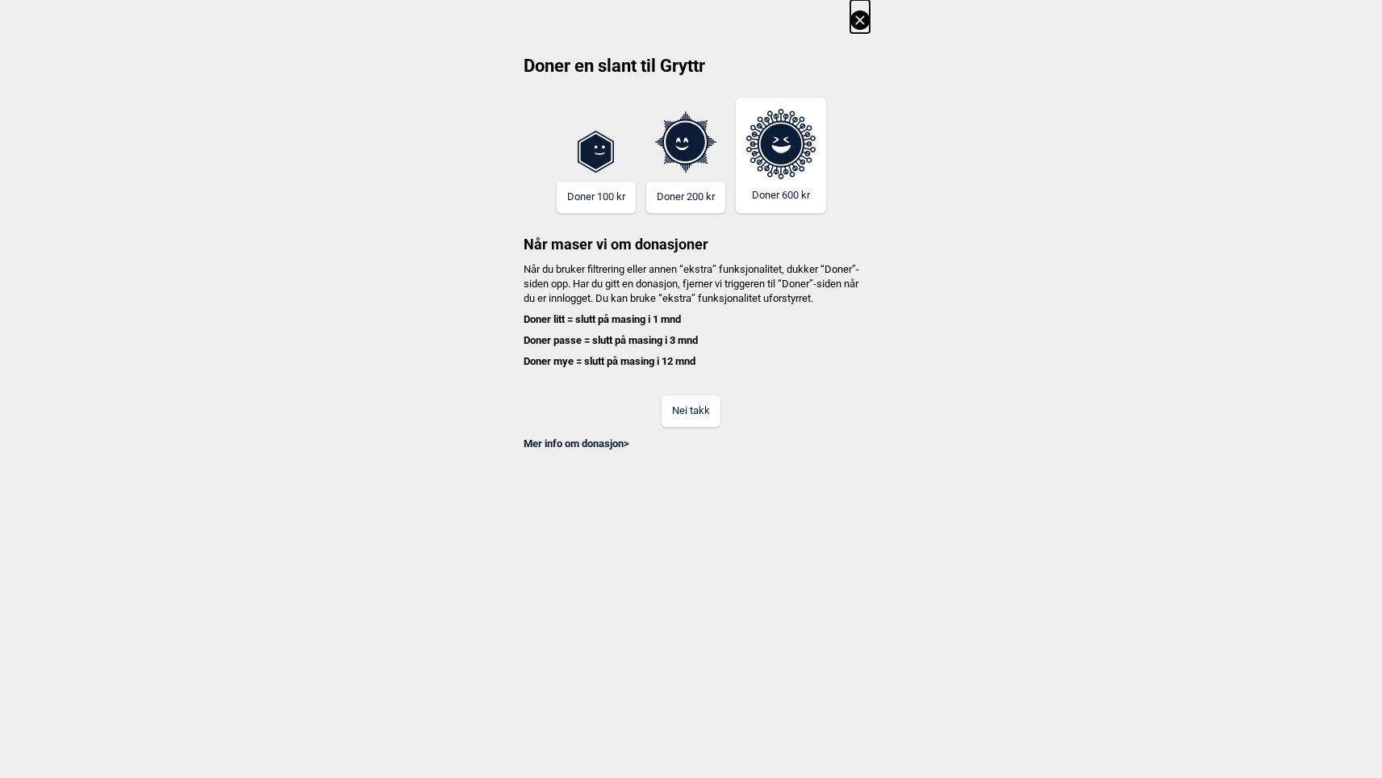
click at [708, 421] on button "Nei takk" at bounding box center [691, 410] width 59 height 31
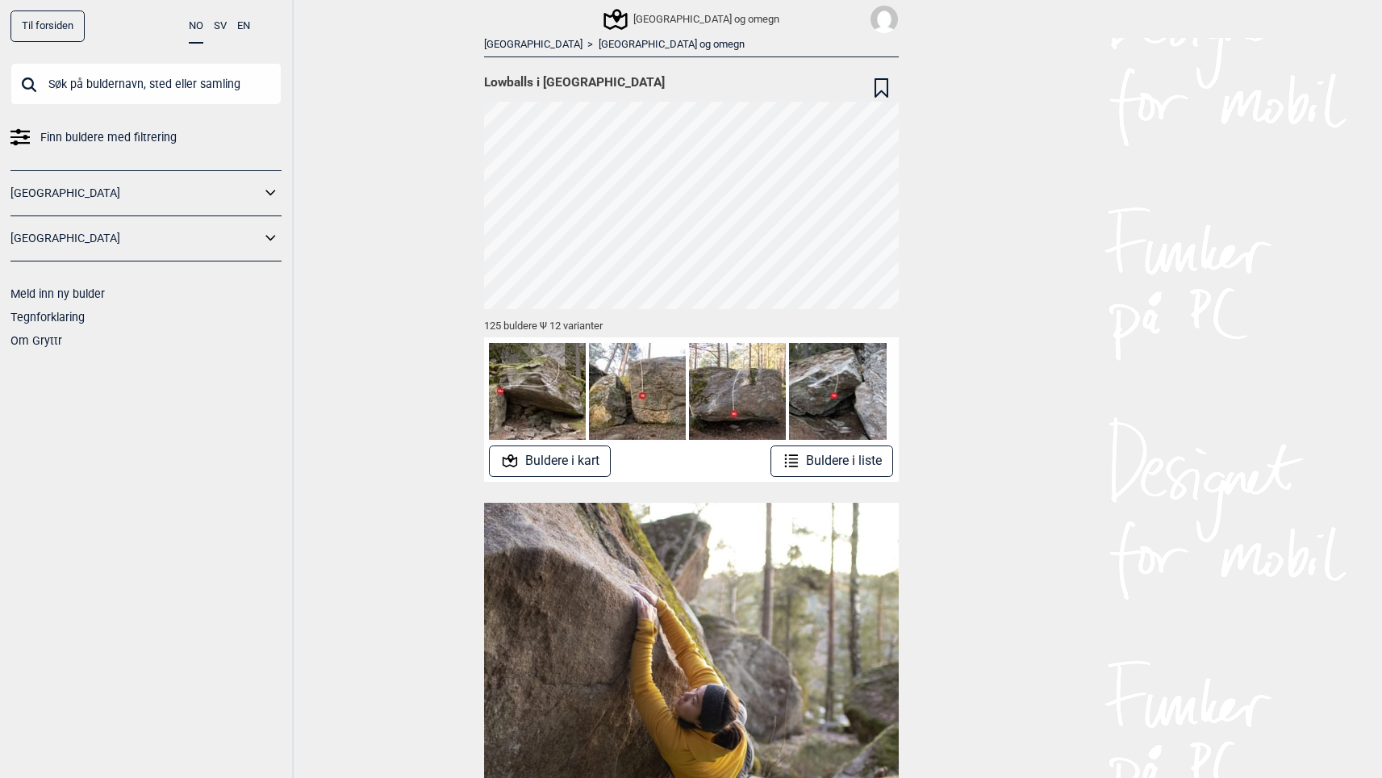
click at [543, 458] on button "Buldere i kart" at bounding box center [550, 460] width 122 height 31
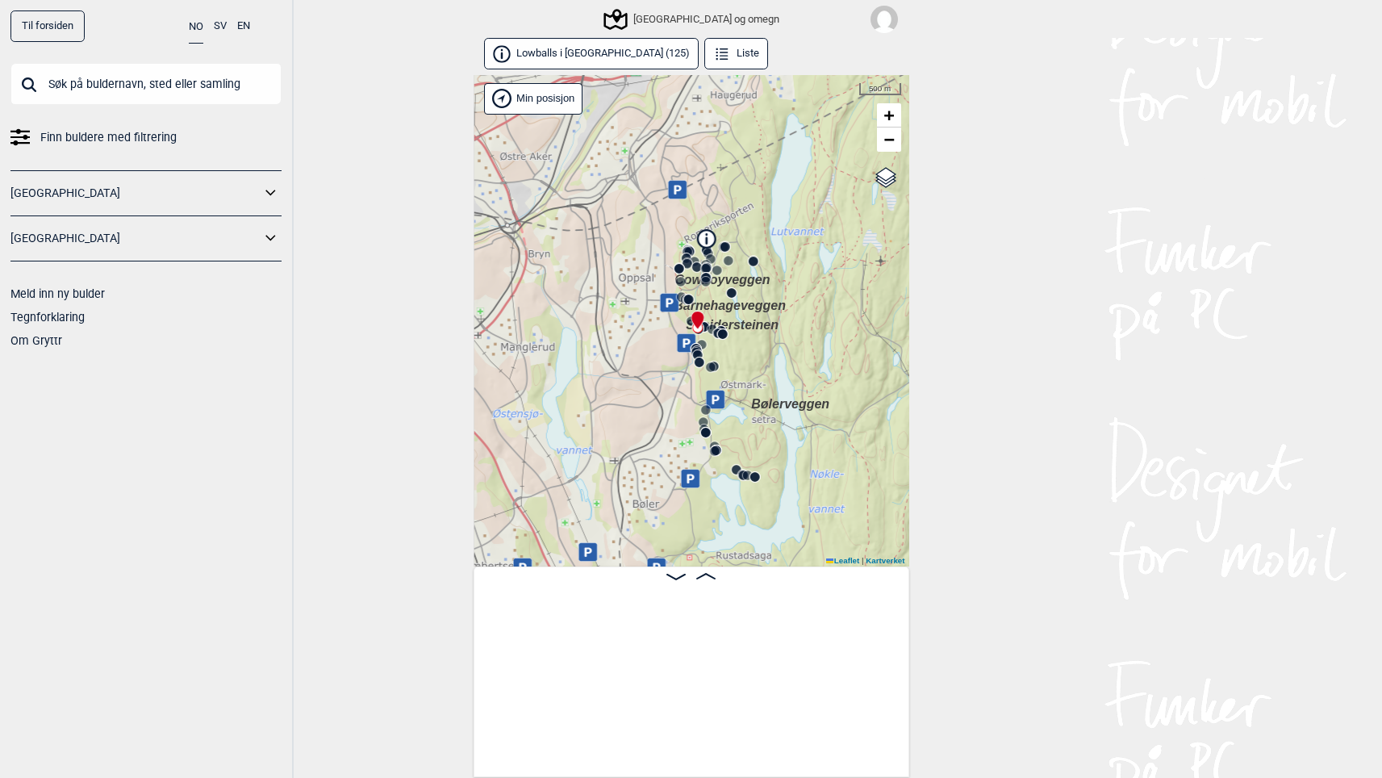
scroll to position [0, 127]
